Goal: Transaction & Acquisition: Purchase product/service

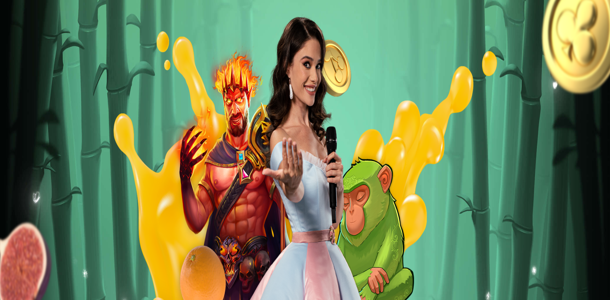
click at [8, 75] on button "close" at bounding box center [5, 76] width 5 height 2
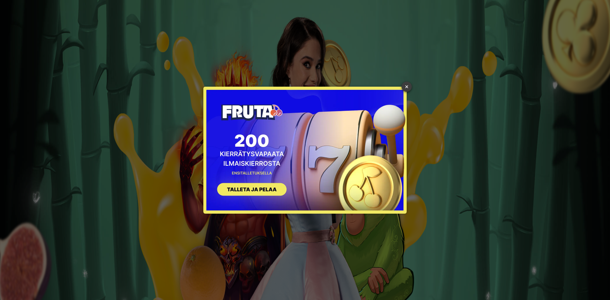
click at [408, 88] on link "×" at bounding box center [407, 87] width 10 height 10
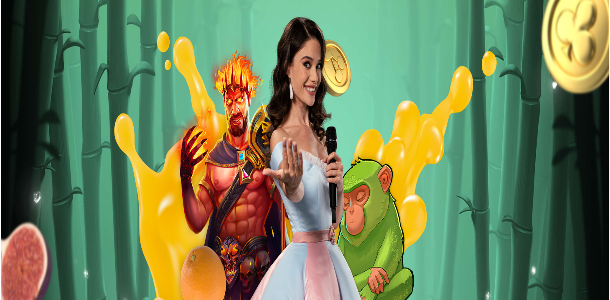
scroll to position [159, 0]
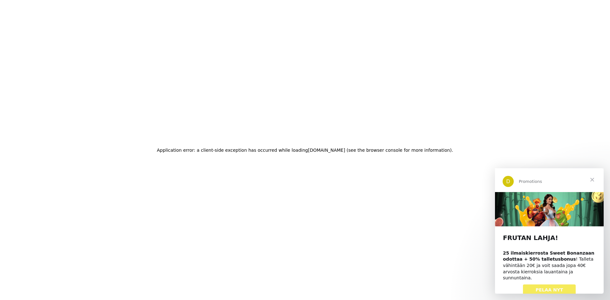
click at [534, 285] on link "PELAA NYT" at bounding box center [549, 290] width 53 height 11
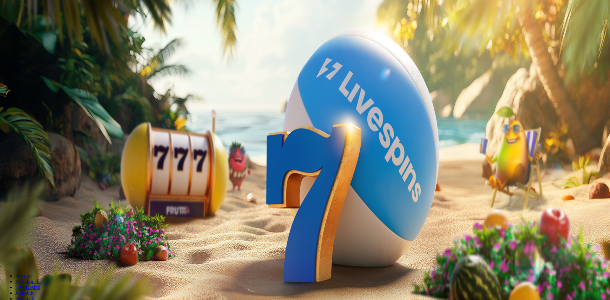
click at [5, 91] on span "close icon" at bounding box center [5, 91] width 0 height 0
